Goal: Task Accomplishment & Management: Manage account settings

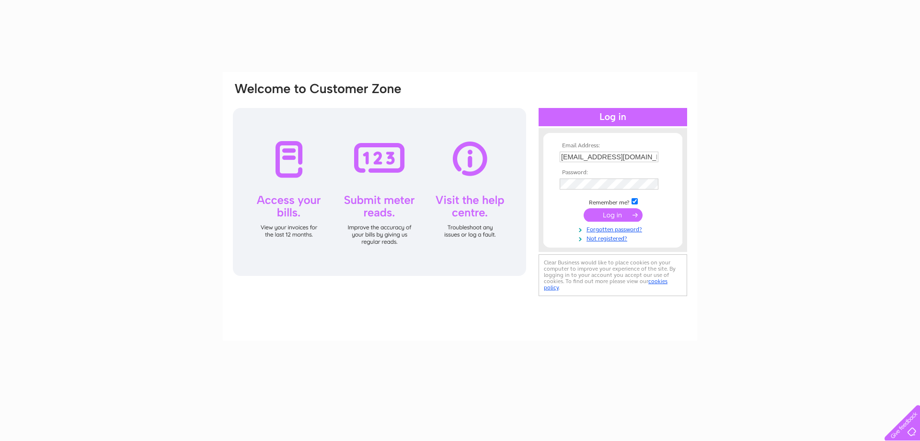
click at [623, 217] on input "submit" at bounding box center [613, 214] width 59 height 13
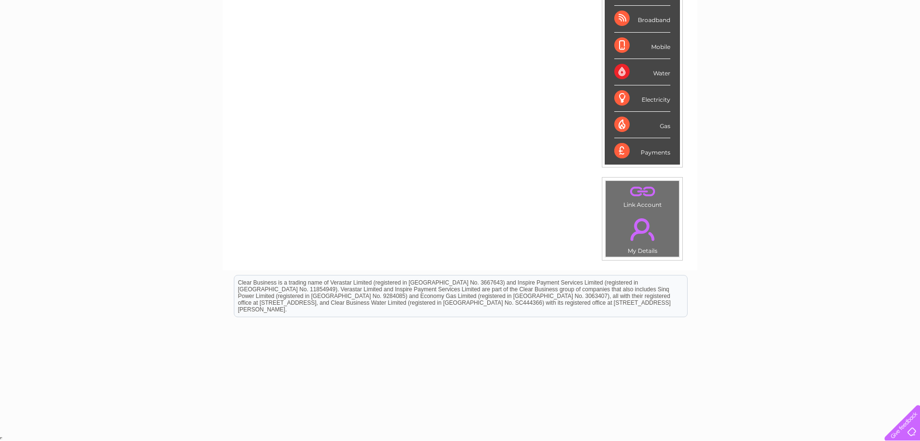
scroll to position [30, 0]
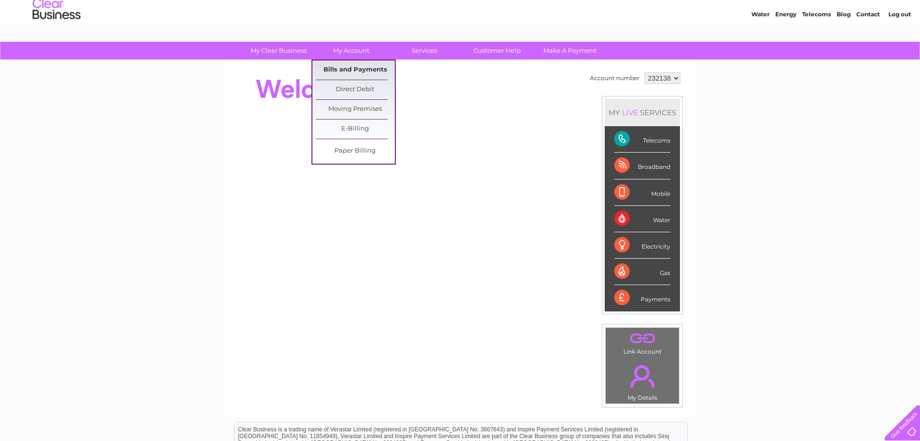
click at [354, 66] on link "Bills and Payments" at bounding box center [355, 69] width 79 height 19
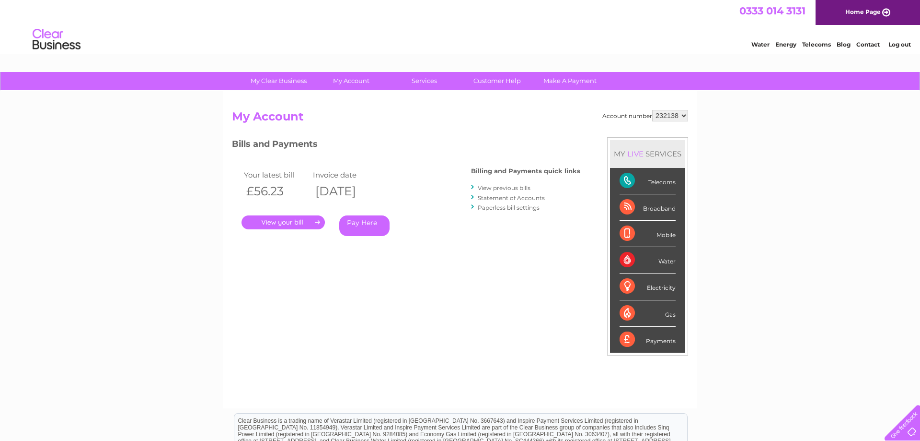
click at [303, 221] on link "." at bounding box center [283, 222] width 83 height 14
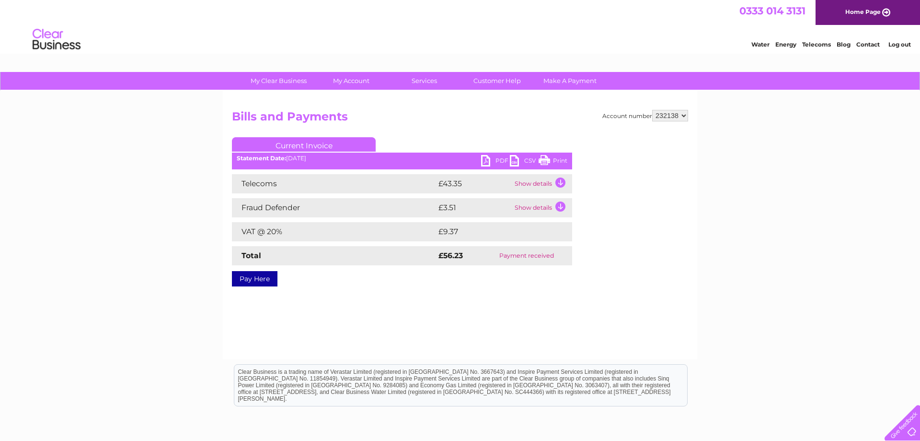
click at [500, 159] on link "PDF" at bounding box center [495, 162] width 29 height 14
